Goal: Task Accomplishment & Management: Manage account settings

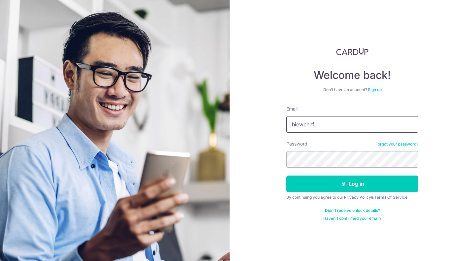
click at [319, 119] on input "hiewchnf" at bounding box center [352, 124] width 132 height 16
type input "[EMAIL_ADDRESS][DOMAIN_NAME]"
click at [286, 175] on button "Log in" at bounding box center [352, 183] width 132 height 16
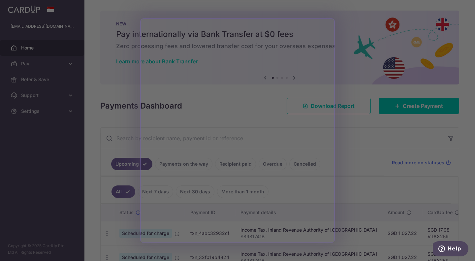
click at [69, 64] on div at bounding box center [239, 131] width 479 height 263
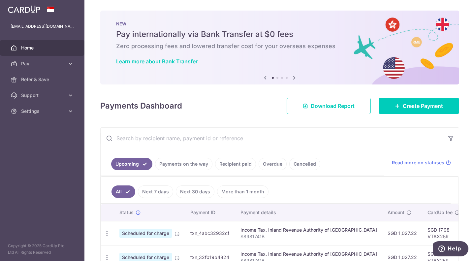
click at [69, 64] on icon at bounding box center [70, 63] width 7 height 7
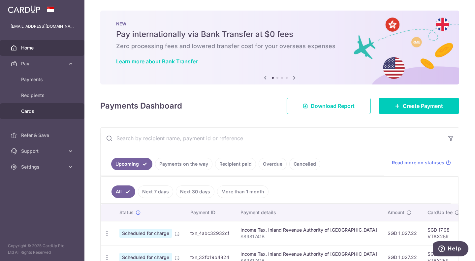
click at [44, 105] on link "Cards" at bounding box center [42, 111] width 84 height 16
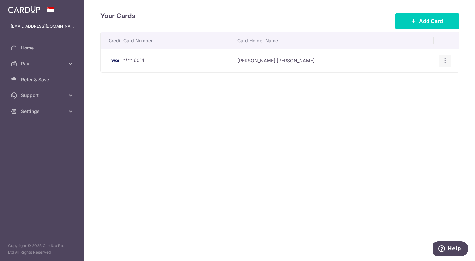
click at [444, 62] on icon "button" at bounding box center [444, 60] width 7 height 7
click at [422, 76] on span "View/Edit" at bounding box center [422, 79] width 45 height 8
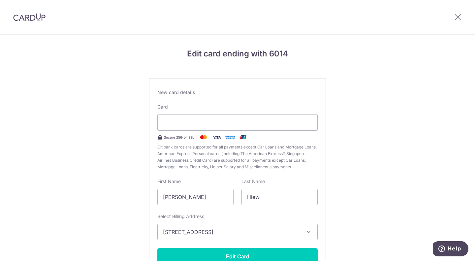
scroll to position [51, 0]
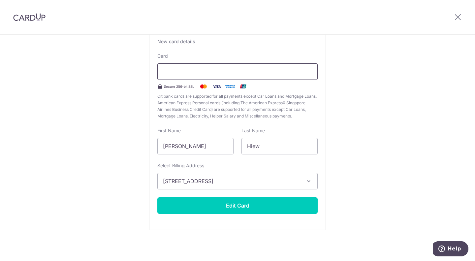
click at [185, 67] on div at bounding box center [237, 71] width 160 height 16
click at [374, 95] on div "Edit card ending with 6014 New card details Card Secure 256-bit SSL Citibank ca…" at bounding box center [237, 122] width 475 height 277
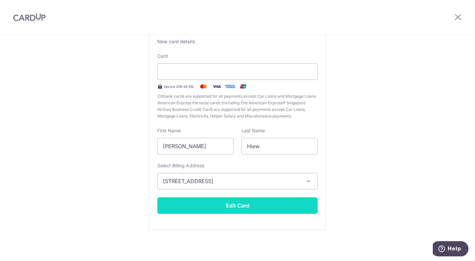
click at [253, 202] on button "Edit Card" at bounding box center [237, 205] width 160 height 16
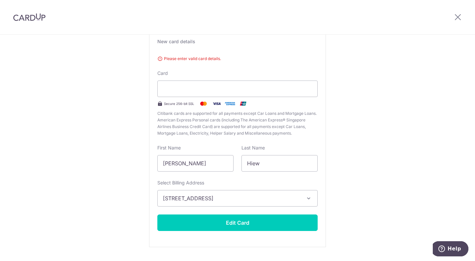
click at [330, 133] on div "Edit card ending with 6014 New card details Please enter valid card details. Ca…" at bounding box center [237, 131] width 475 height 294
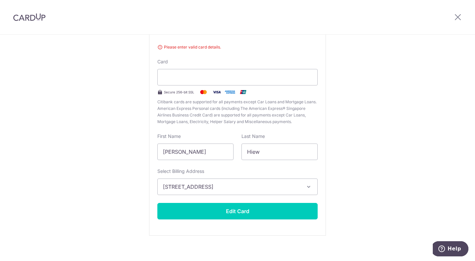
scroll to position [68, 0]
